Goal: Task Accomplishment & Management: Manage account settings

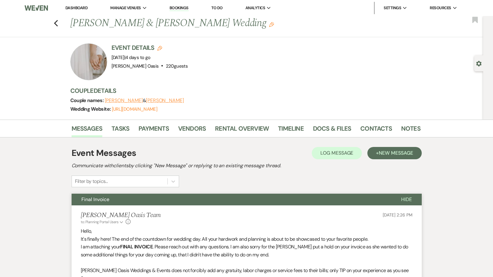
click at [71, 6] on link "Dashboard" at bounding box center [76, 7] width 22 height 5
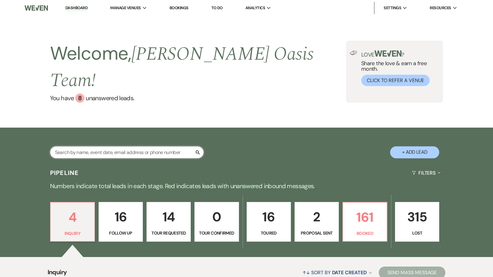
click at [90, 146] on input "text" at bounding box center [127, 152] width 154 height 12
click at [75, 146] on input "text" at bounding box center [127, 152] width 154 height 12
type input "[PERSON_NAME]"
select select "8"
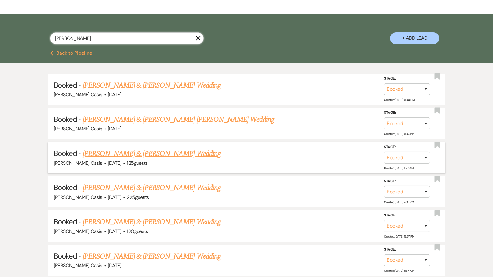
scroll to position [117, 0]
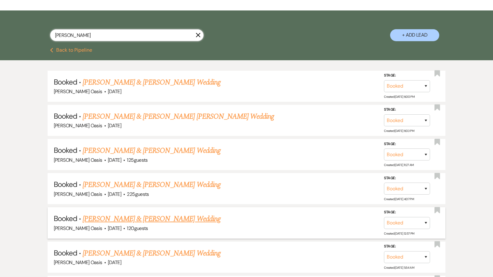
type input "[PERSON_NAME]"
click at [166, 213] on link "[PERSON_NAME] & [PERSON_NAME] Wedding" at bounding box center [152, 218] width 138 height 11
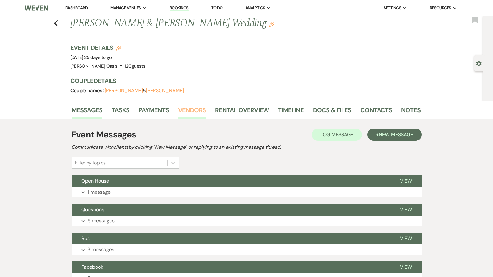
click at [197, 110] on link "Vendors" at bounding box center [192, 112] width 28 height 14
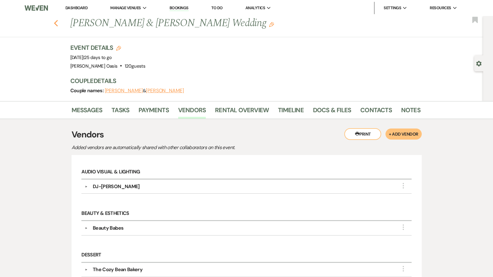
click at [54, 25] on icon "Previous" at bounding box center [56, 23] width 5 height 7
select select "8"
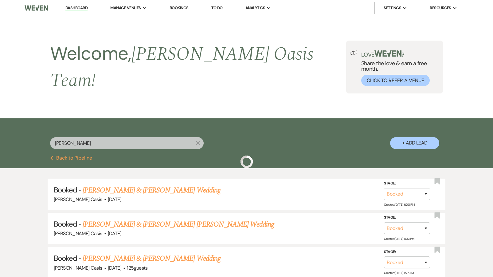
scroll to position [117, 0]
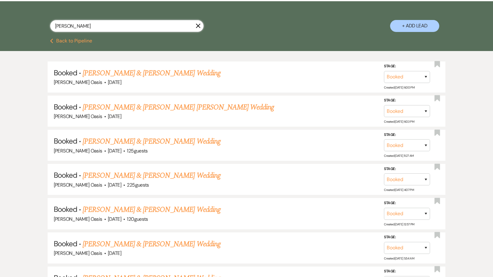
drag, startPoint x: 98, startPoint y: 25, endPoint x: 37, endPoint y: 22, distance: 61.2
click at [37, 22] on div "[PERSON_NAME] X + Add Lead" at bounding box center [246, 20] width 442 height 33
type input "z"
select select "2"
select select "5"
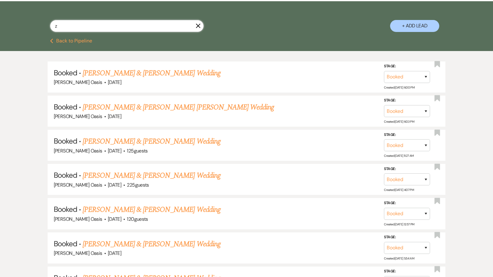
select select "5"
select select "2"
select select "8"
select select "5"
select select "8"
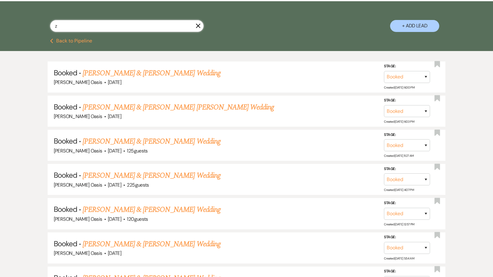
select select "5"
select select "9"
select select "8"
select select "4"
select select "9"
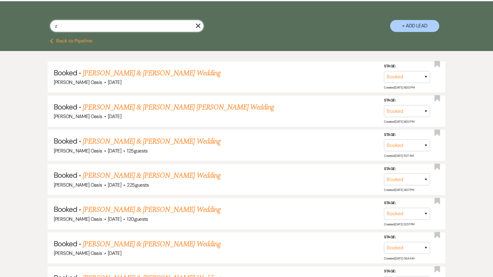
select select "8"
select select "5"
select select "8"
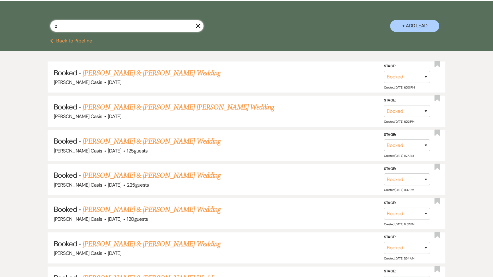
select select "5"
select select "8"
select select "5"
select select "8"
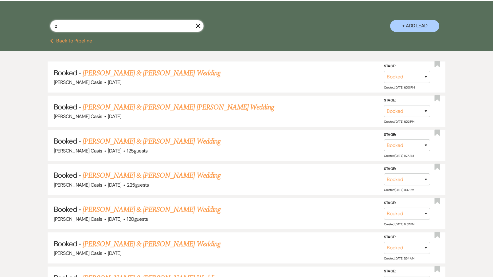
select select "8"
select select "5"
select select "8"
select select "1"
select select "8"
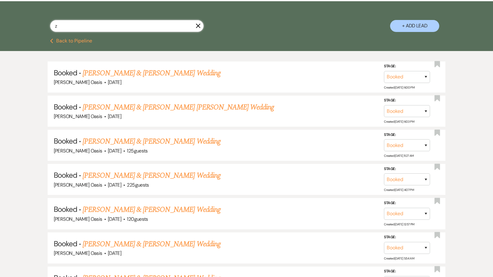
select select "8"
select select "1"
select select "8"
select select "1"
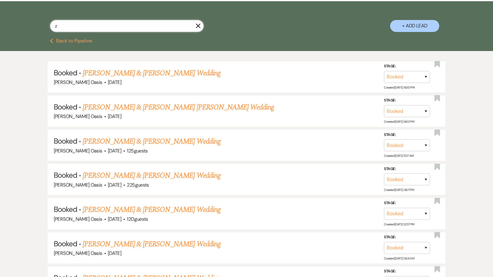
select select "8"
select select "5"
select select "8"
select select "4"
select select "8"
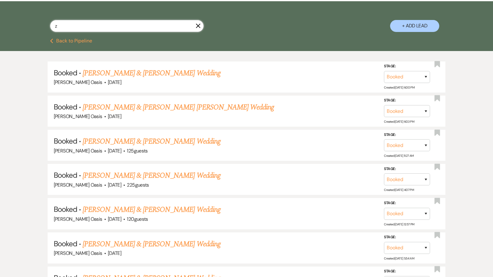
select select "5"
select select "8"
select select "5"
select select "8"
select select "5"
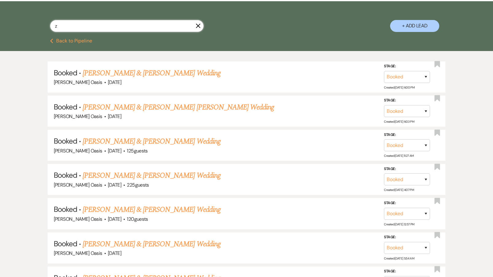
select select "8"
select select "5"
select select "8"
select select "5"
select select "8"
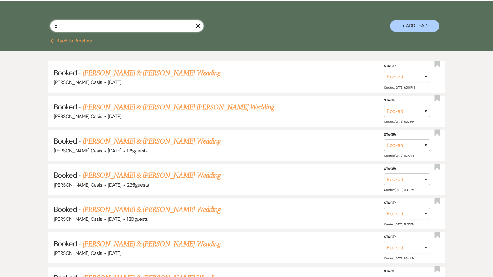
select select "10"
select select "8"
select select "5"
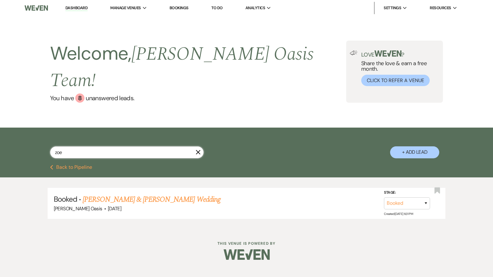
type input "[PERSON_NAME]"
drag, startPoint x: 37, startPoint y: 22, endPoint x: 106, endPoint y: 183, distance: 175.3
click at [106, 194] on link "[PERSON_NAME] & [PERSON_NAME] Wedding" at bounding box center [152, 199] width 138 height 11
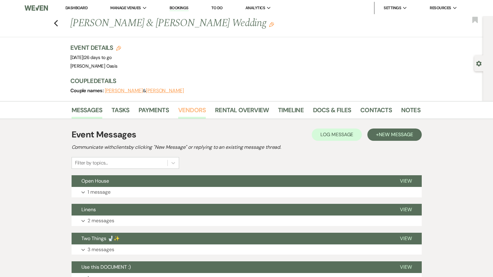
click at [183, 109] on link "Vendors" at bounding box center [192, 112] width 28 height 14
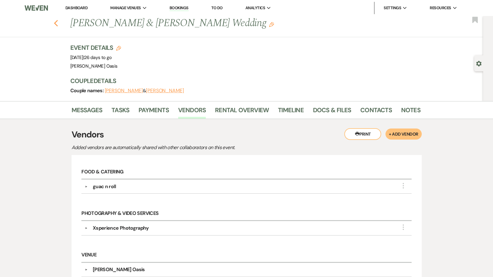
click at [58, 22] on icon "Previous" at bounding box center [56, 23] width 5 height 7
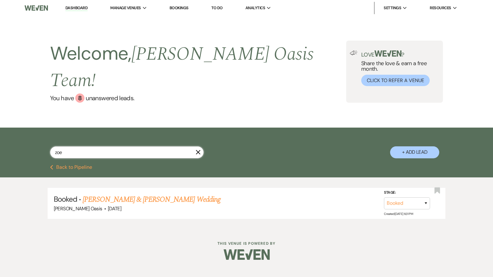
drag, startPoint x: 64, startPoint y: 138, endPoint x: 5, endPoint y: 135, distance: 58.7
click at [6, 136] on div "zoe X + Add Lead" at bounding box center [246, 145] width 493 height 37
type input "[PERSON_NAME]"
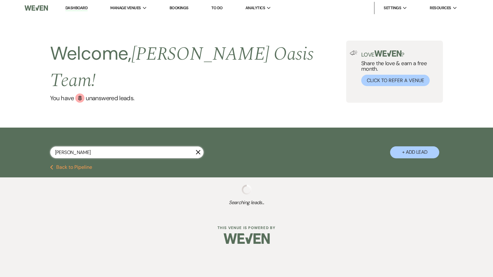
select select "8"
select select "1"
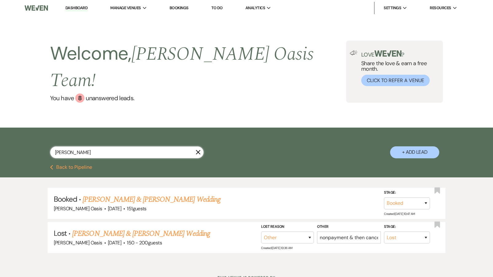
type input "[PERSON_NAME]"
drag, startPoint x: 5, startPoint y: 135, endPoint x: 157, endPoint y: 184, distance: 159.8
click at [157, 194] on link "[PERSON_NAME] & [PERSON_NAME] Wedding" at bounding box center [152, 199] width 138 height 11
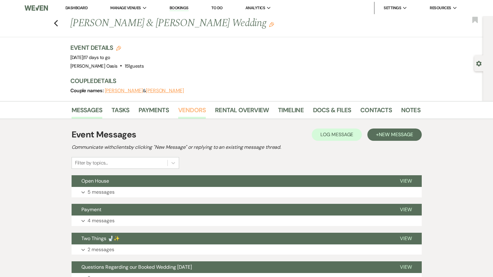
click at [193, 112] on link "Vendors" at bounding box center [192, 112] width 28 height 14
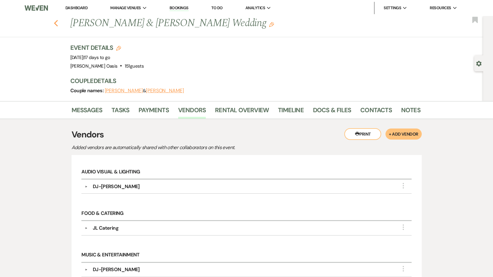
click at [55, 25] on icon "Previous" at bounding box center [56, 23] width 5 height 7
select select "8"
select select "1"
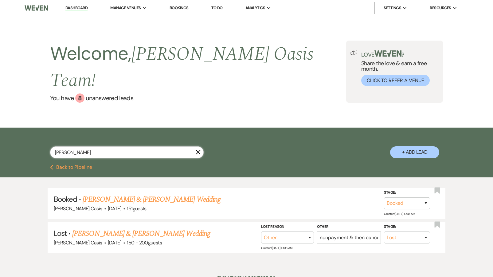
drag, startPoint x: 68, startPoint y: 136, endPoint x: 26, endPoint y: 134, distance: 41.8
click at [27, 134] on div "[PERSON_NAME] X + Add Lead" at bounding box center [246, 147] width 442 height 33
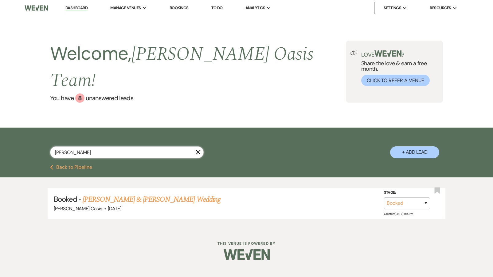
type input "[PERSON_NAME]"
drag, startPoint x: 26, startPoint y: 134, endPoint x: 122, endPoint y: 186, distance: 108.9
click at [122, 194] on link "[PERSON_NAME] & [PERSON_NAME] Wedding" at bounding box center [152, 199] width 138 height 11
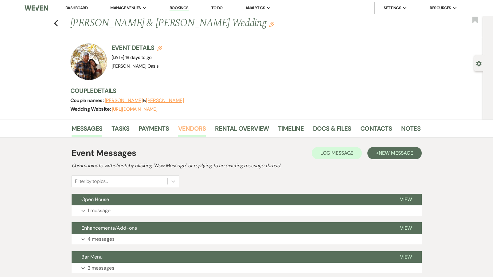
click at [190, 131] on link "Vendors" at bounding box center [192, 130] width 28 height 14
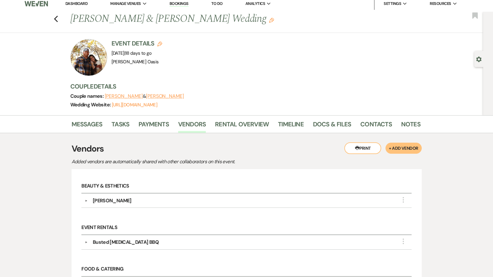
scroll to position [5, 0]
click at [56, 17] on use "button" at bounding box center [56, 18] width 4 height 7
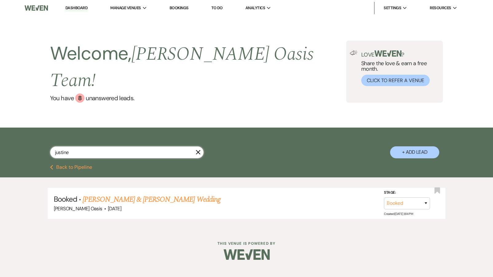
drag, startPoint x: 70, startPoint y: 139, endPoint x: 3, endPoint y: 131, distance: 67.1
click at [3, 131] on div "[PERSON_NAME] + Add Lead" at bounding box center [246, 145] width 493 height 37
type input "[PERSON_NAME]"
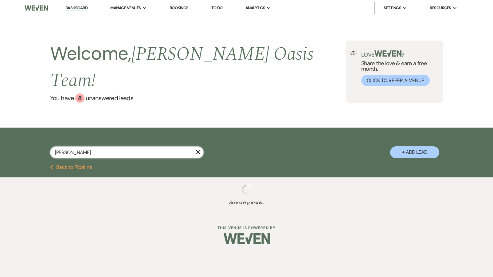
select select "5"
select select "8"
select select "1"
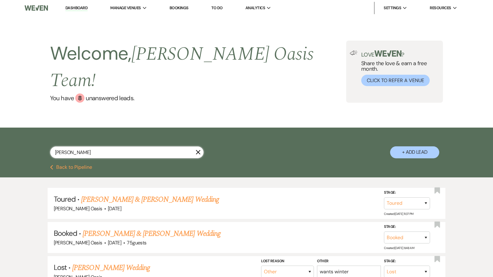
type input "[PERSON_NAME]"
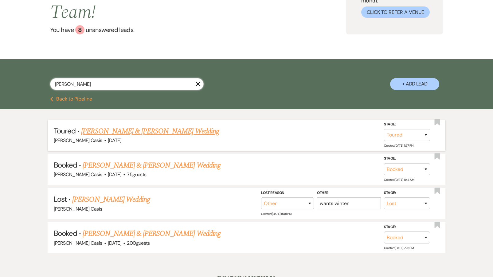
scroll to position [70, 0]
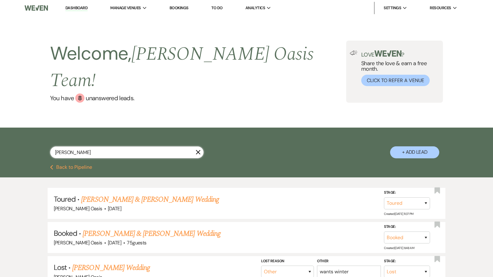
select select "5"
select select "8"
select select "1"
type input "[PERSON_NAME]"
click at [142, 228] on link "[PERSON_NAME] & [PERSON_NAME] Wedding" at bounding box center [152, 233] width 138 height 11
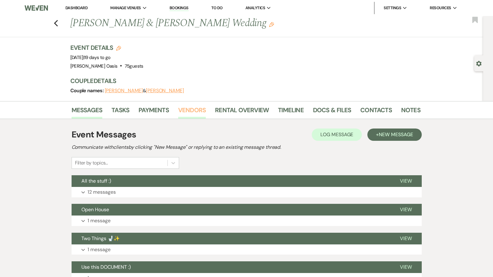
click at [180, 111] on link "Vendors" at bounding box center [192, 112] width 28 height 14
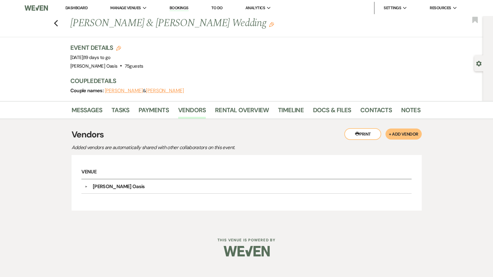
click at [74, 5] on li "Dashboard" at bounding box center [76, 8] width 28 height 12
click at [74, 8] on link "Dashboard" at bounding box center [76, 7] width 22 height 5
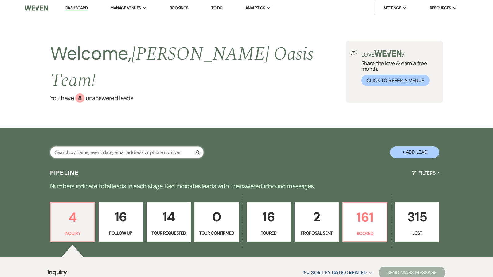
click at [59, 146] on input "text" at bounding box center [127, 152] width 154 height 12
type input "[PERSON_NAME]"
select select "5"
select select "8"
select select "1"
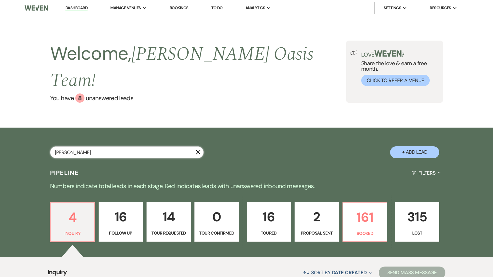
select select "8"
select select "5"
select select "8"
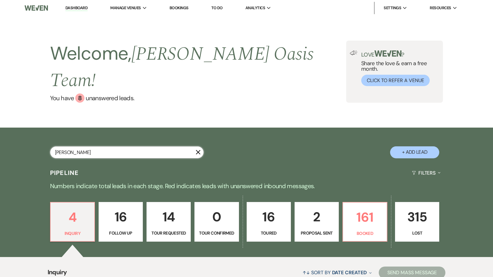
select select "1"
select select "8"
select select "1"
select select "8"
select select "2"
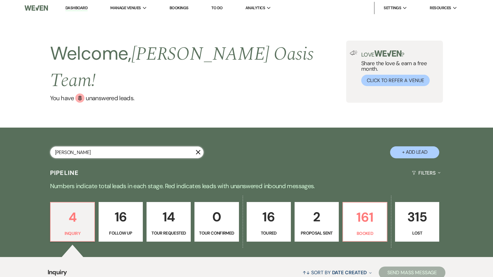
select select "8"
select select "5"
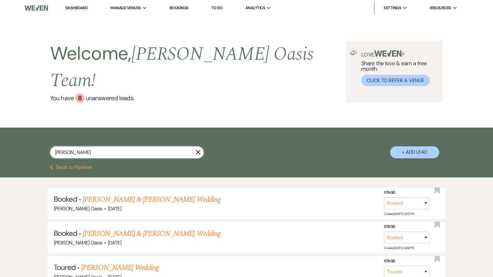
type input "[PERSON_NAME]"
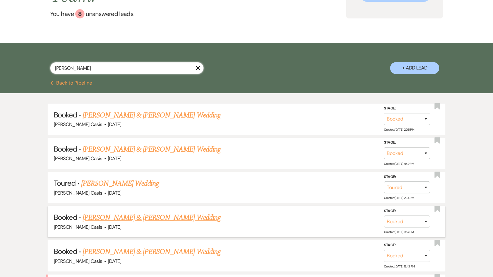
scroll to position [84, 0]
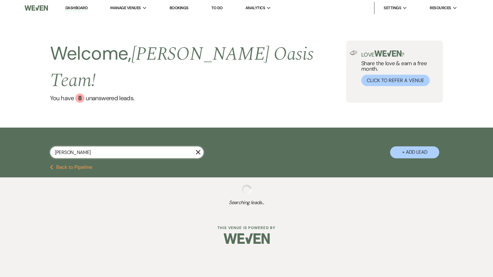
select select "5"
select select "8"
select select "1"
select select "8"
select select "5"
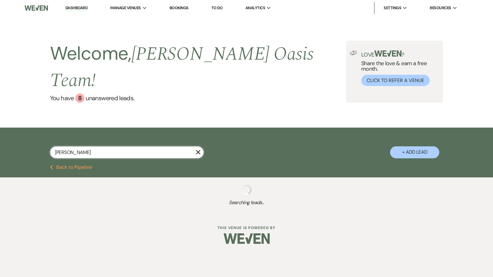
select select "8"
select select "1"
select select "8"
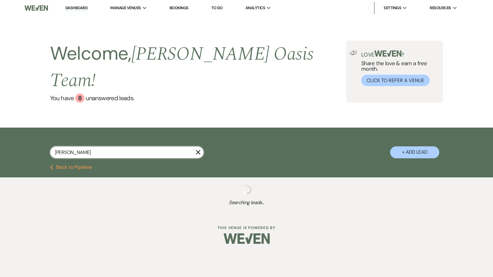
select select "1"
select select "8"
select select "2"
select select "8"
select select "5"
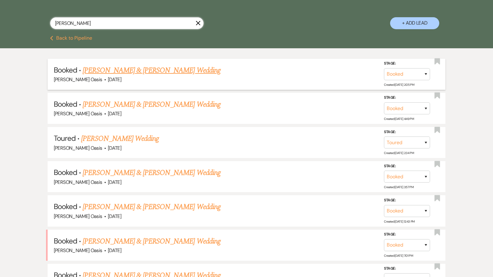
scroll to position [141, 0]
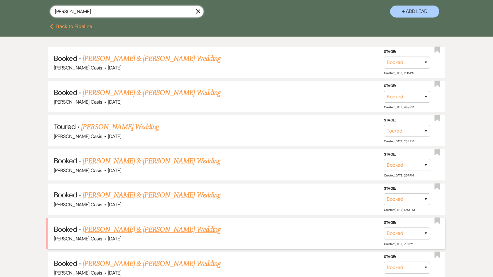
type input "[PERSON_NAME]"
click at [136, 224] on link "[PERSON_NAME] & [PERSON_NAME] Wedding" at bounding box center [152, 229] width 138 height 11
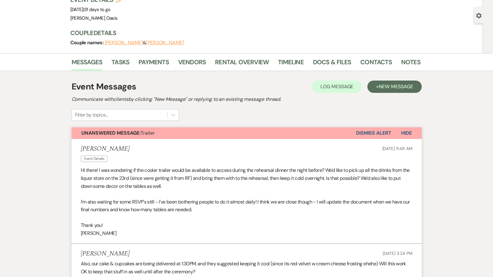
scroll to position [48, 0]
click at [199, 59] on link "Vendors" at bounding box center [192, 64] width 28 height 14
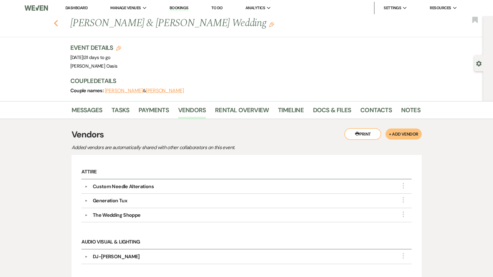
click at [54, 23] on use "button" at bounding box center [56, 23] width 4 height 7
select select "5"
select select "8"
select select "1"
select select "8"
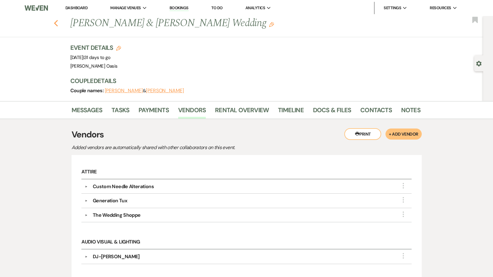
select select "5"
select select "8"
select select "1"
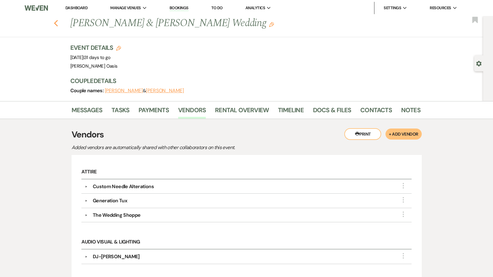
select select "8"
select select "1"
select select "8"
select select "2"
select select "8"
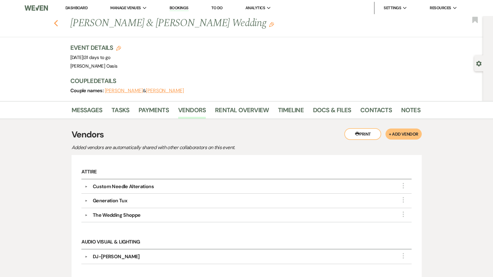
select select "5"
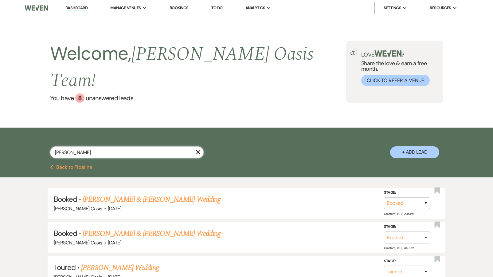
drag, startPoint x: 76, startPoint y: 135, endPoint x: 23, endPoint y: 128, distance: 53.2
click at [23, 128] on div "[PERSON_NAME] + Add Lead" at bounding box center [246, 145] width 493 height 37
type input "madi"
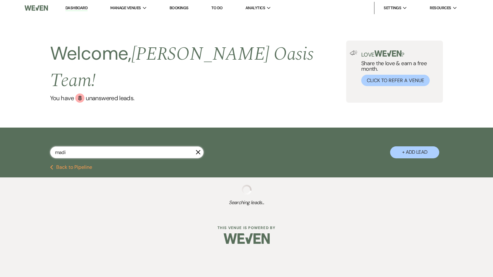
select select "8"
select select "5"
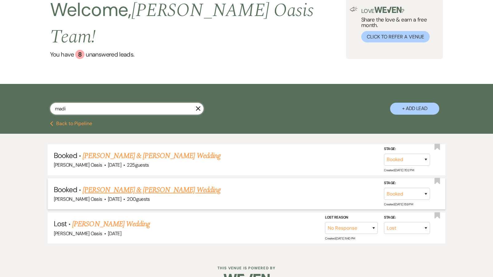
scroll to position [43, 0]
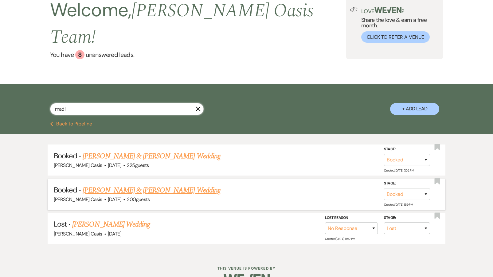
type input "madi"
click at [116, 185] on link "[PERSON_NAME] & [PERSON_NAME] Wedding" at bounding box center [152, 190] width 138 height 11
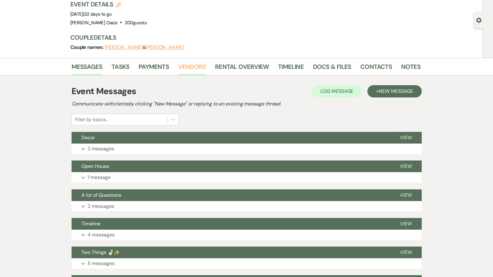
click at [184, 66] on link "Vendors" at bounding box center [192, 69] width 28 height 14
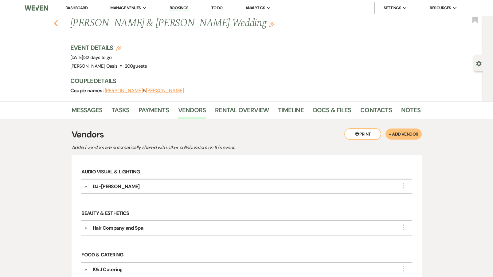
click at [57, 22] on icon "Previous" at bounding box center [56, 23] width 5 height 7
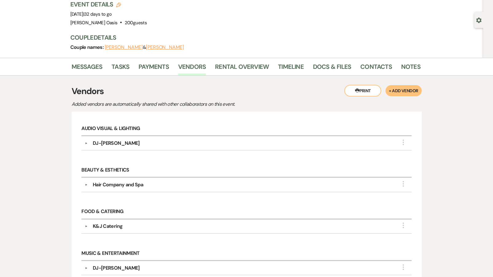
select select "8"
select select "5"
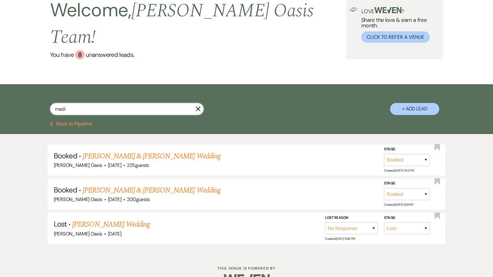
click at [75, 103] on input "madi" at bounding box center [127, 109] width 154 height 12
drag, startPoint x: 75, startPoint y: 94, endPoint x: 9, endPoint y: 94, distance: 66.0
click at [10, 94] on div "madi X + Add Lead" at bounding box center [246, 102] width 493 height 37
type input "[PERSON_NAME]"
select select "8"
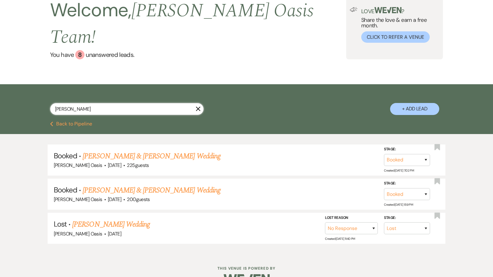
select select "8"
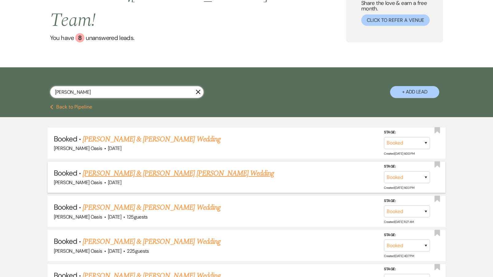
scroll to position [61, 0]
type input "[PERSON_NAME]"
click at [125, 167] on link "[PERSON_NAME] & [PERSON_NAME] [PERSON_NAME] Wedding" at bounding box center [178, 172] width 191 height 11
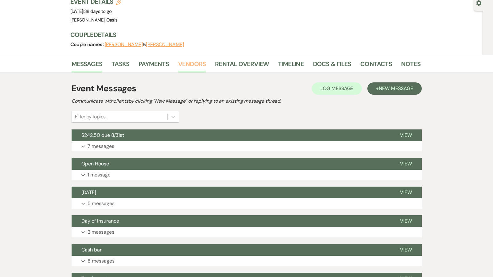
click at [191, 59] on link "Vendors" at bounding box center [192, 66] width 28 height 14
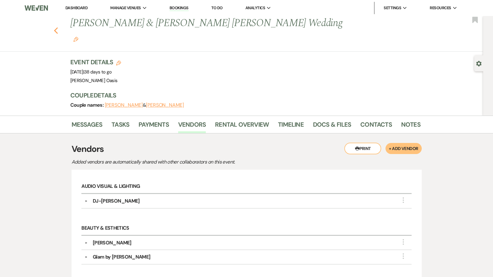
click at [58, 27] on icon "Previous" at bounding box center [56, 30] width 5 height 7
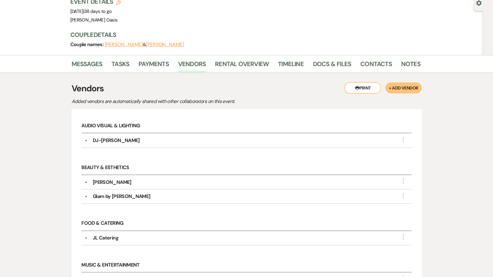
select select "8"
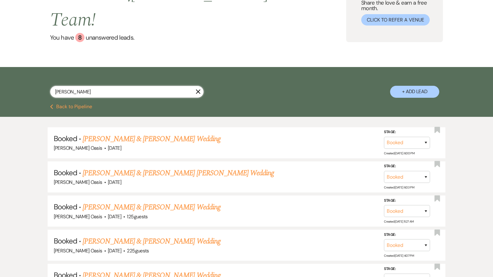
click at [77, 86] on input "[PERSON_NAME]" at bounding box center [127, 92] width 154 height 12
drag, startPoint x: 77, startPoint y: 76, endPoint x: 41, endPoint y: 72, distance: 36.8
click at [41, 72] on div "[PERSON_NAME] X + Add Lead" at bounding box center [246, 86] width 442 height 33
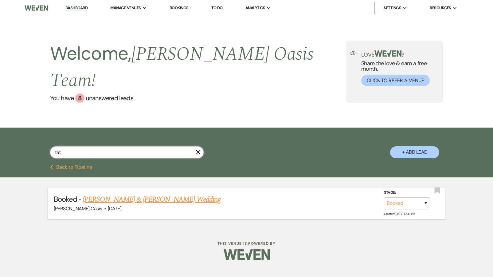
type input "tat"
click at [90, 194] on link "[PERSON_NAME] & [PERSON_NAME] Wedding" at bounding box center [152, 199] width 138 height 11
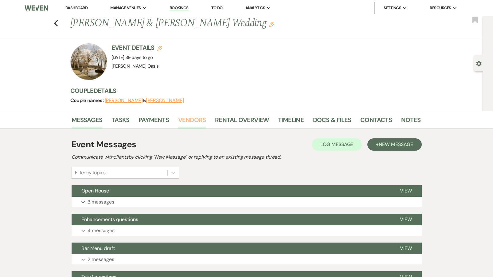
click at [183, 120] on link "Vendors" at bounding box center [192, 122] width 28 height 14
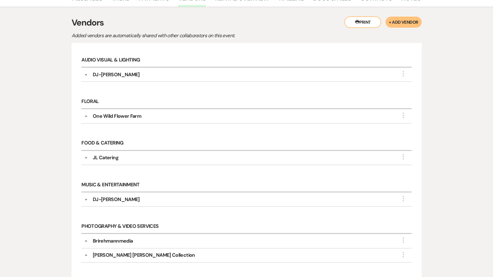
scroll to position [122, 0]
